Goal: Transaction & Acquisition: Purchase product/service

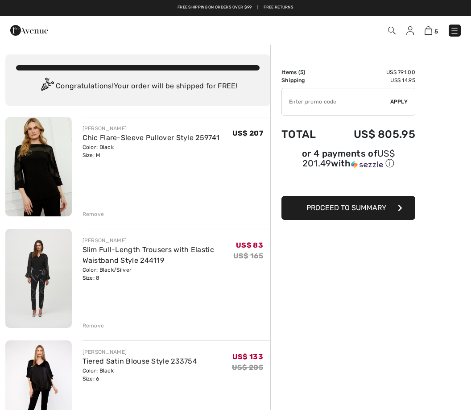
click at [83, 212] on div "Remove" at bounding box center [94, 214] width 22 height 8
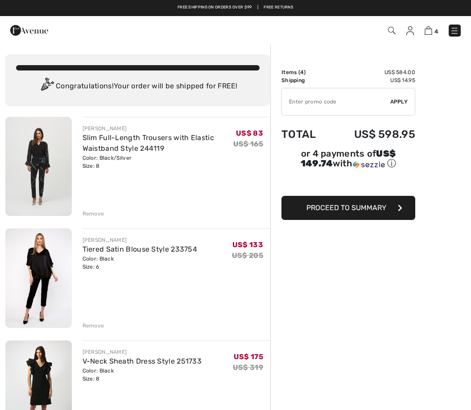
click at [84, 210] on div "Remove" at bounding box center [94, 214] width 22 height 8
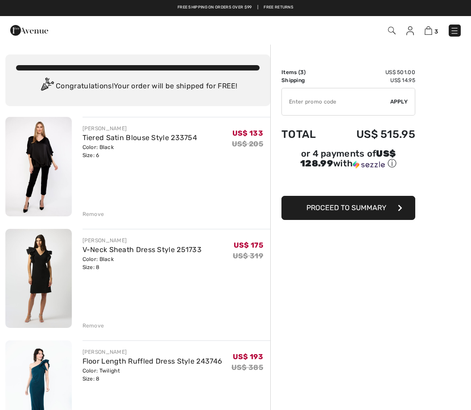
click at [89, 206] on div "JOSEPH RIBKOFF Tiered Satin Blouse Style 233754 Color: Black Size: 6 Final Sale…" at bounding box center [177, 167] width 188 height 101
click at [87, 212] on div "Remove" at bounding box center [94, 214] width 22 height 8
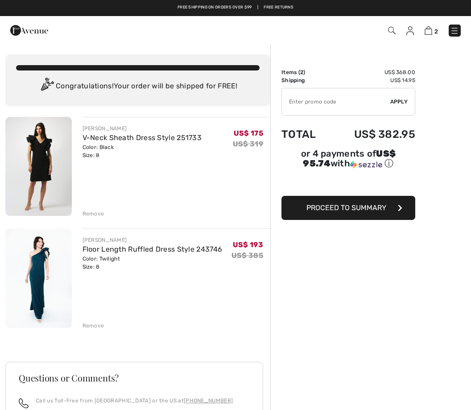
click at [86, 326] on div "Remove" at bounding box center [94, 326] width 22 height 8
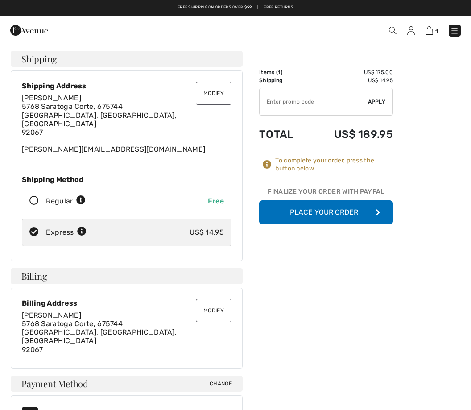
click at [34, 196] on icon at bounding box center [34, 200] width 24 height 9
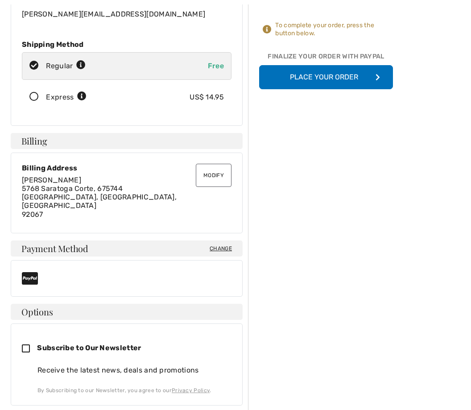
scroll to position [136, 0]
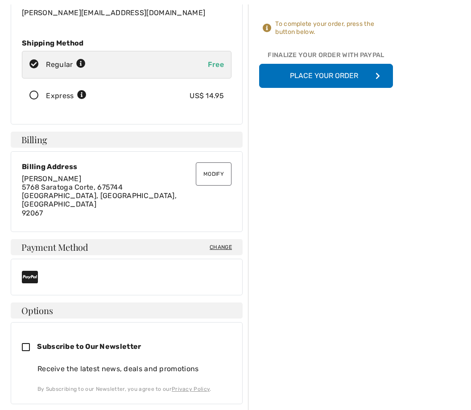
click at [209, 163] on button "Modify" at bounding box center [214, 174] width 36 height 23
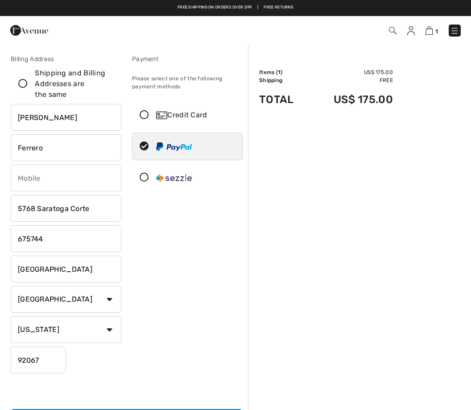
click at [21, 175] on input "phone" at bounding box center [66, 178] width 111 height 27
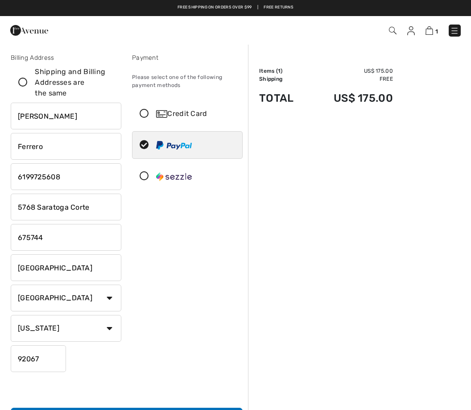
scroll to position [1, 0]
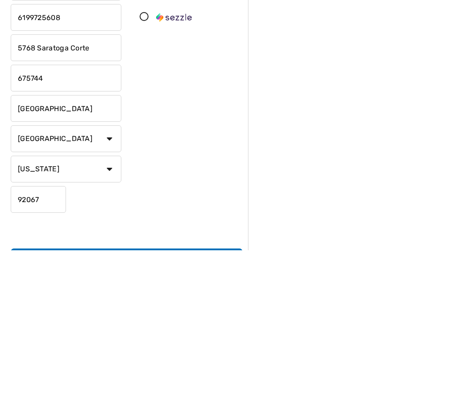
type input "6199725608"
click at [17, 224] on input "675744" at bounding box center [66, 237] width 111 height 27
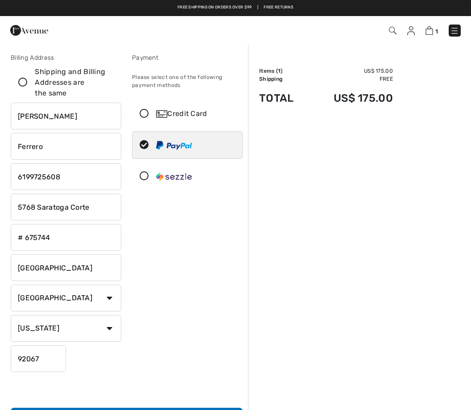
scroll to position [0, 0]
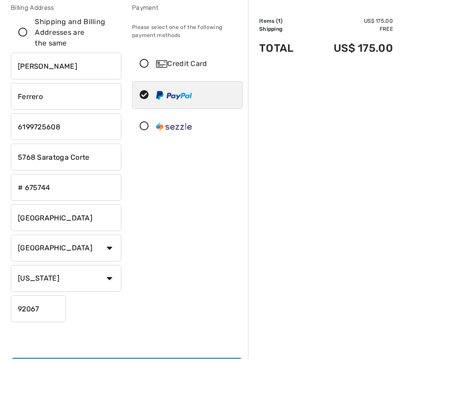
type input "# 675744"
click at [141, 111] on icon at bounding box center [144, 115] width 24 height 9
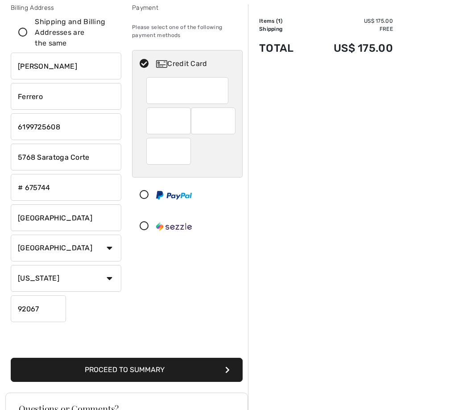
click at [149, 154] on div at bounding box center [168, 151] width 45 height 27
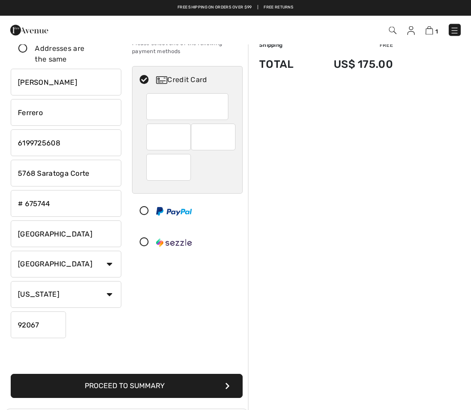
scroll to position [34, 0]
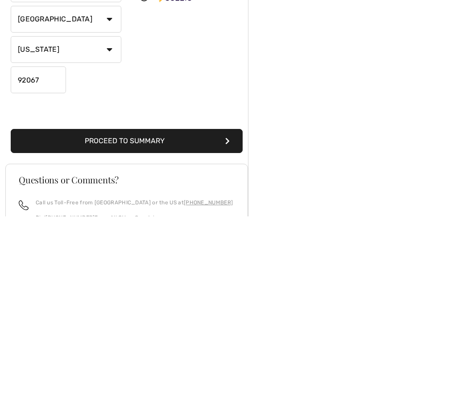
click at [125, 323] on button "Proceed to Summary" at bounding box center [127, 335] width 232 height 24
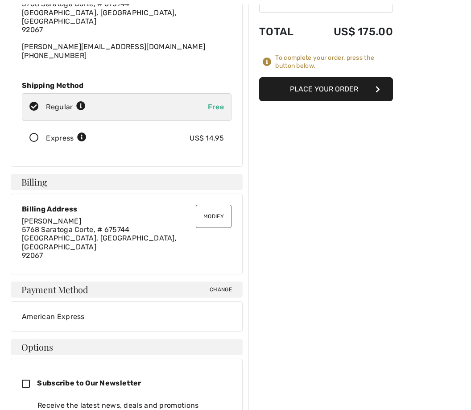
scroll to position [109, 0]
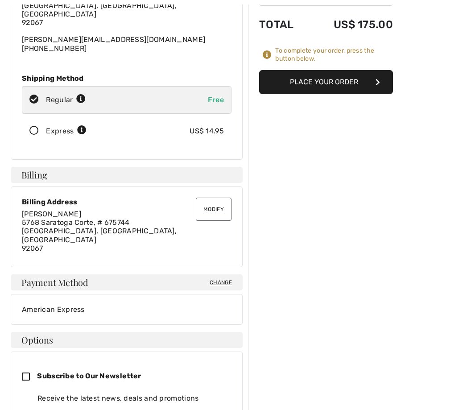
click at [219, 279] on span "Change" at bounding box center [221, 283] width 22 height 8
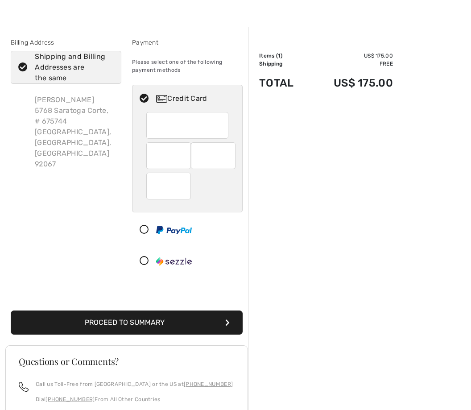
click at [18, 65] on icon at bounding box center [23, 67] width 24 height 9
click at [108, 65] on input "Shipping and Billing Addresses are the same" at bounding box center [111, 67] width 6 height 27
checkbox input "false"
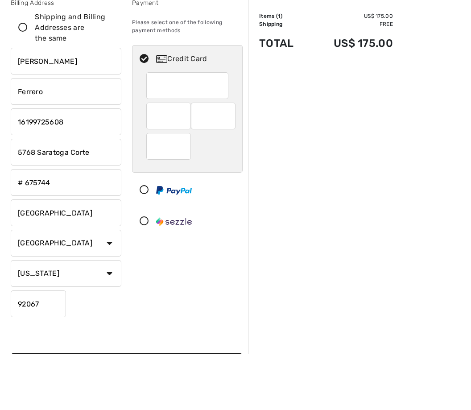
click at [85, 195] on input "5768 Saratoga Corte" at bounding box center [66, 208] width 111 height 27
type input "5"
type input "PO Box 675744"
click at [51, 225] on input "# 675744" at bounding box center [66, 238] width 111 height 27
type input "#"
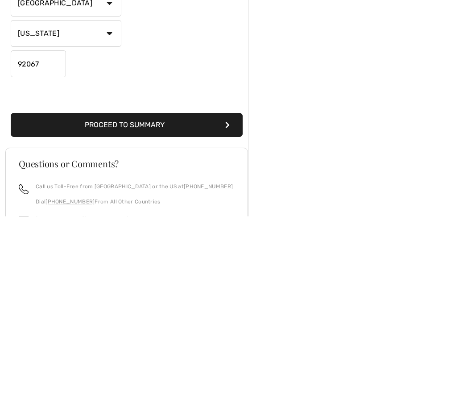
scroll to position [123, 0]
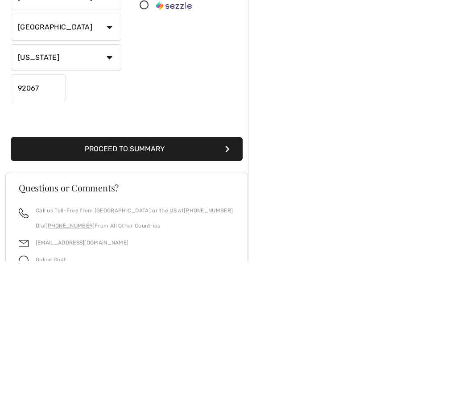
type input "5867 Saratoga Corte"
click at [124, 286] on button "Proceed to Summary" at bounding box center [127, 298] width 232 height 24
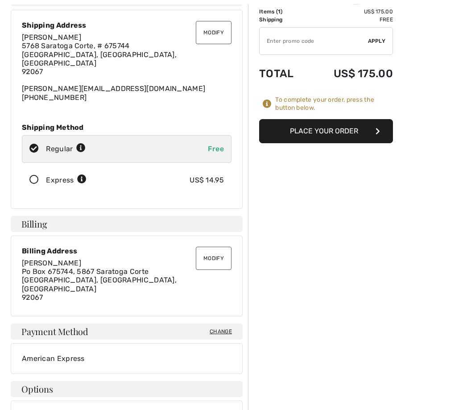
scroll to position [62, 0]
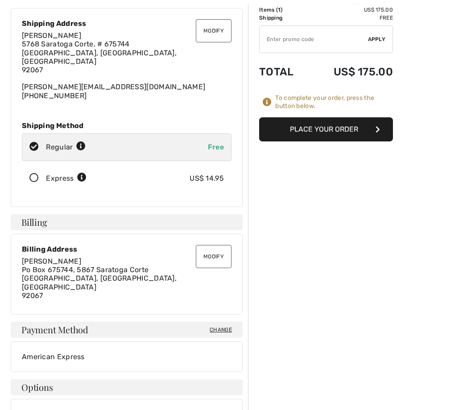
click at [339, 136] on button "Place Your Order" at bounding box center [326, 129] width 134 height 24
